Goal: Task Accomplishment & Management: Manage account settings

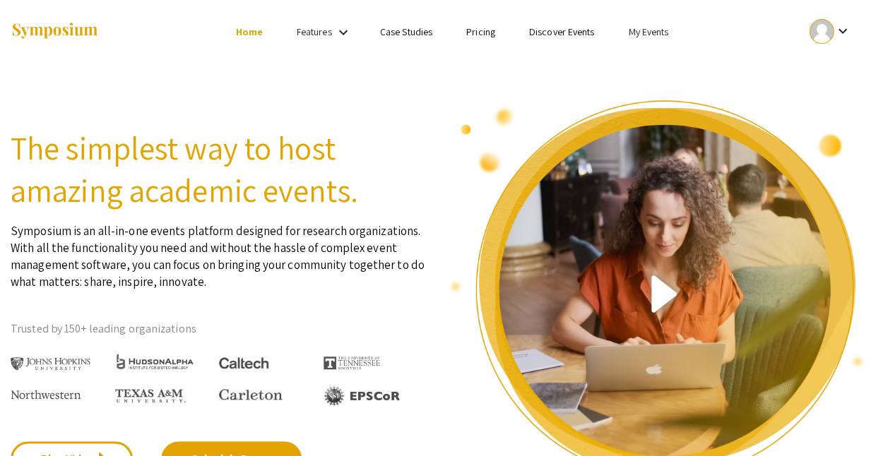
click at [628, 30] on link "My Events" at bounding box center [648, 31] width 40 height 13
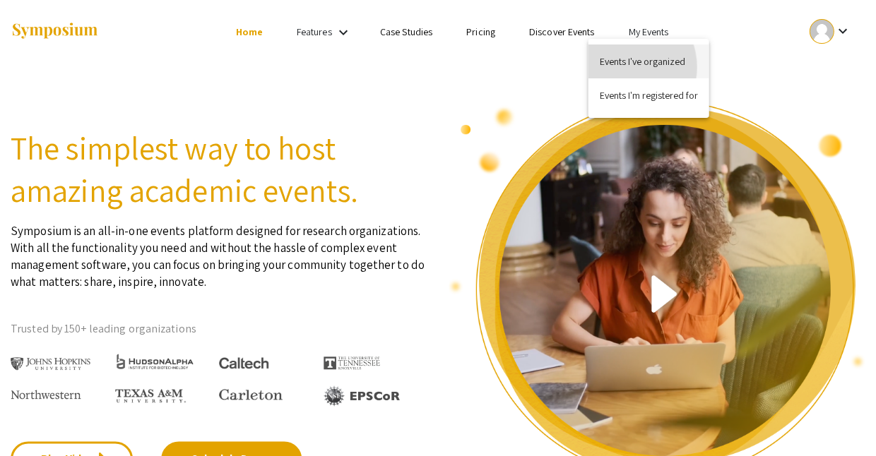
click at [623, 67] on button "Events I've organized" at bounding box center [648, 61] width 121 height 34
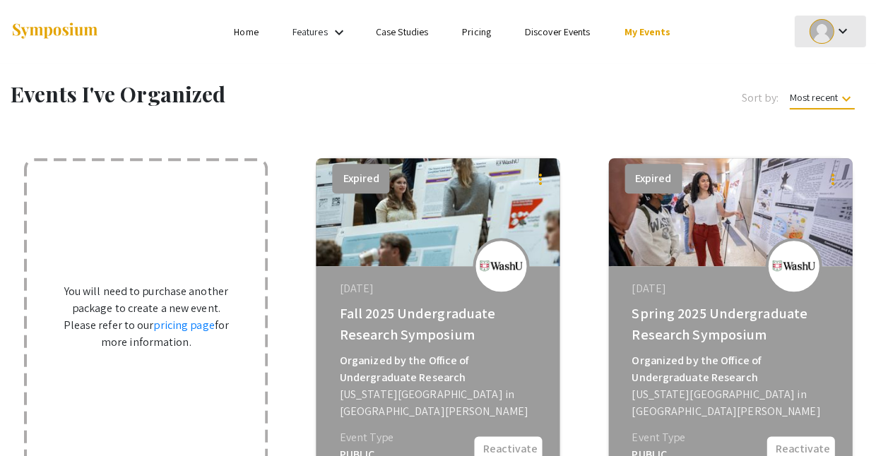
click at [840, 29] on mat-icon "keyboard_arrow_down" at bounding box center [841, 31] width 17 height 17
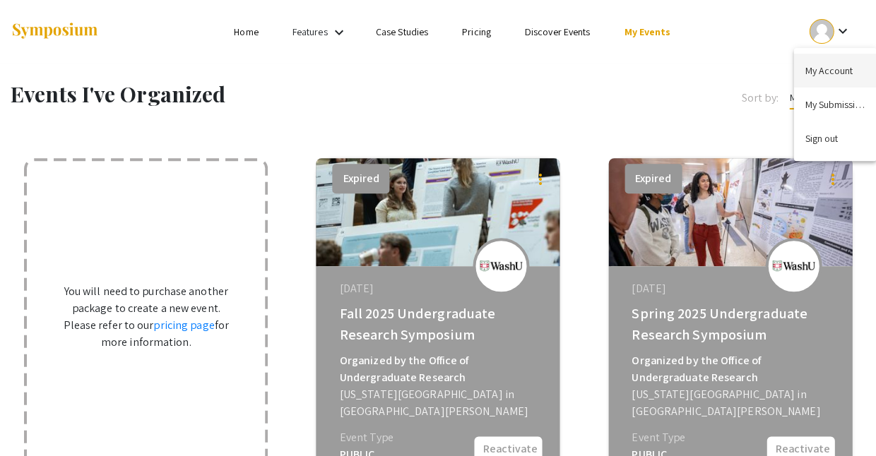
click at [835, 66] on button "My Account" at bounding box center [834, 71] width 83 height 34
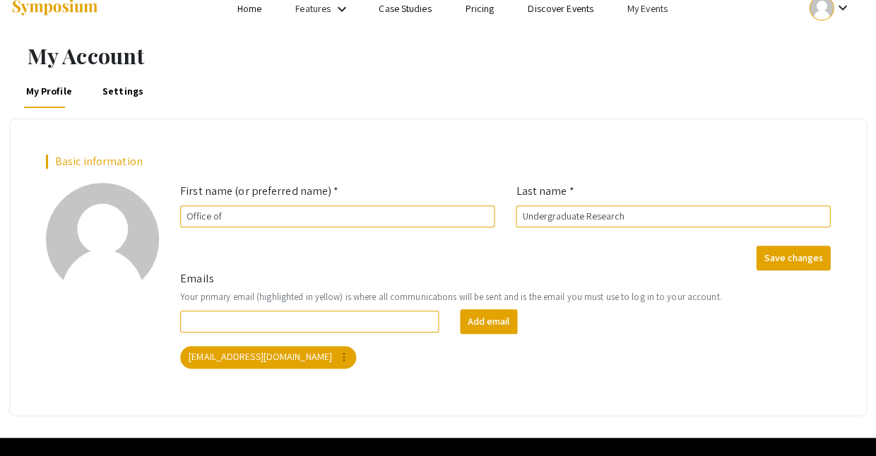
scroll to position [23, 0]
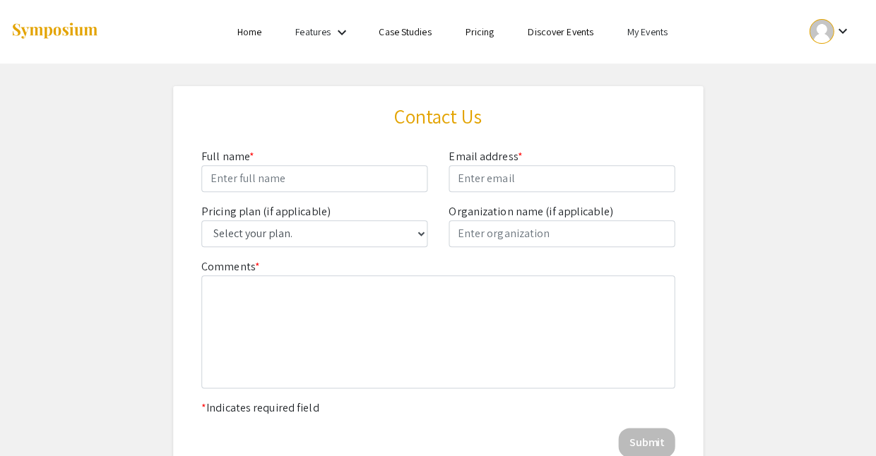
click at [627, 28] on link "My Events" at bounding box center [647, 31] width 40 height 13
click at [616, 60] on button "Events I've organized" at bounding box center [648, 61] width 121 height 34
